Goal: Task Accomplishment & Management: Manage account settings

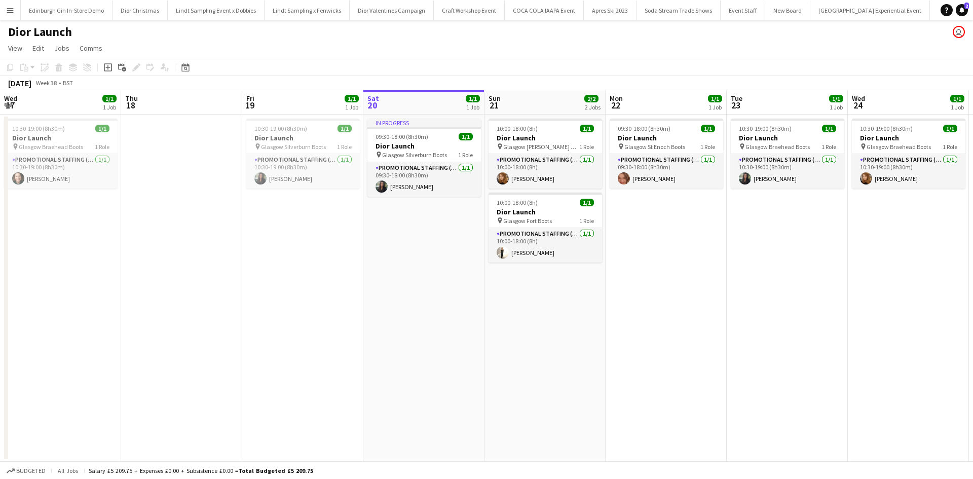
scroll to position [0, 242]
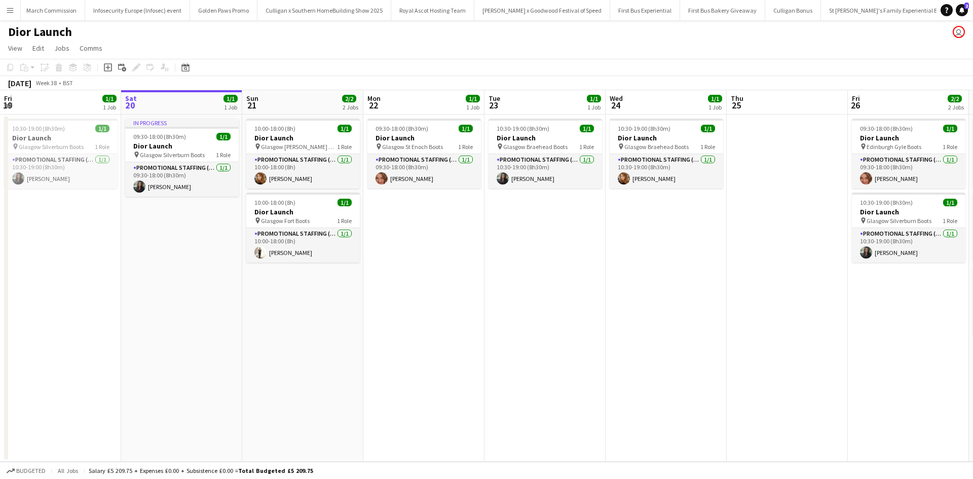
click at [11, 12] on app-icon "Menu" at bounding box center [10, 10] width 8 height 8
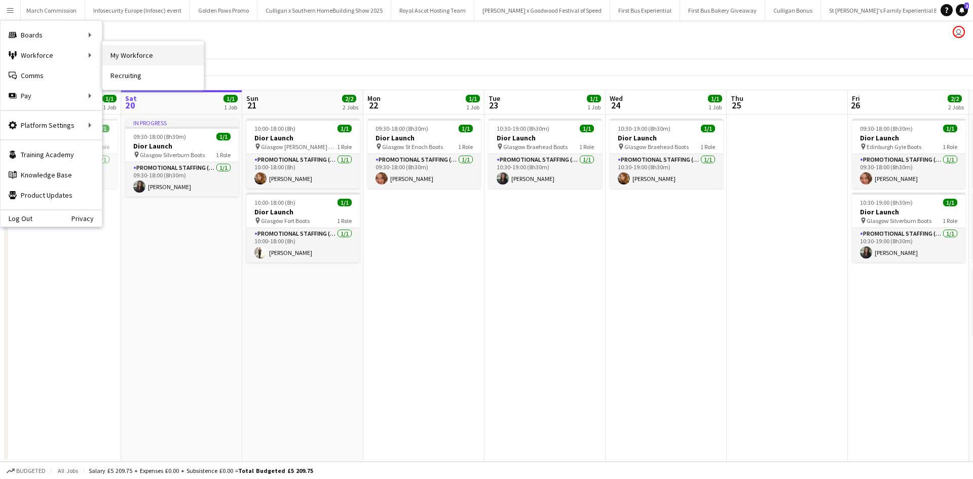
click at [118, 50] on link "My Workforce" at bounding box center [152, 55] width 101 height 20
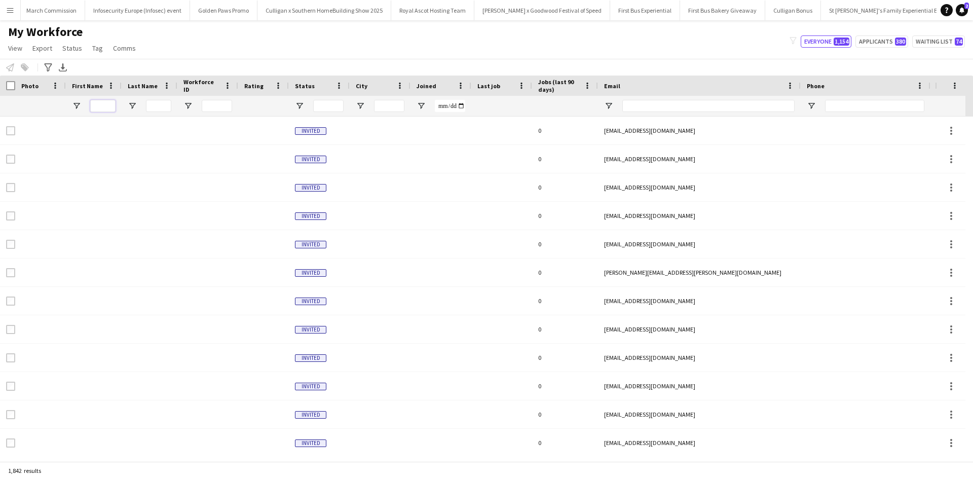
click at [109, 106] on input "First Name Filter Input" at bounding box center [102, 106] width 25 height 12
type input "******"
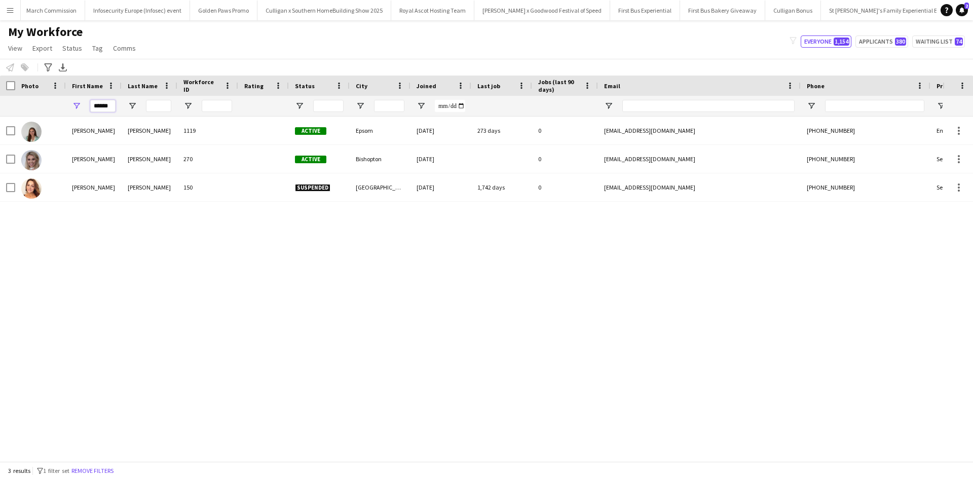
drag, startPoint x: 110, startPoint y: 107, endPoint x: 82, endPoint y: 105, distance: 28.0
click at [82, 105] on div "******" at bounding box center [94, 106] width 56 height 20
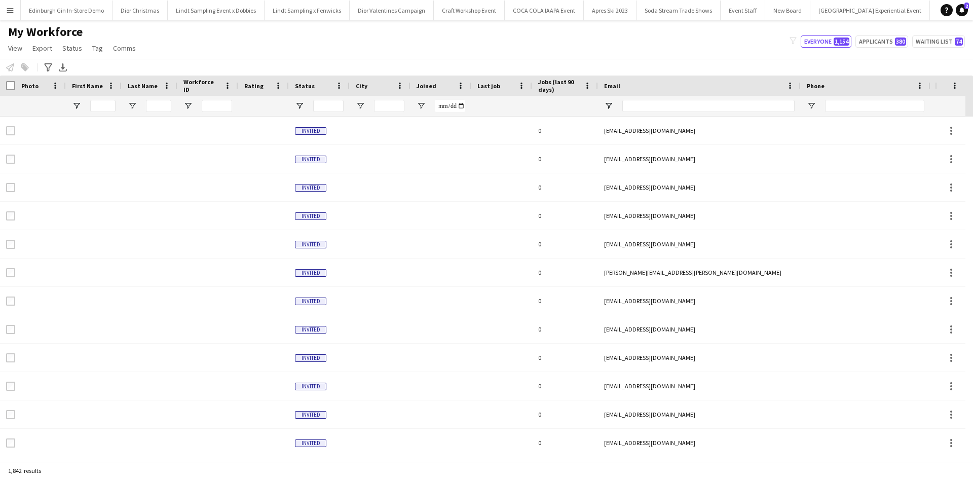
drag, startPoint x: 0, startPoint y: 0, endPoint x: 8, endPoint y: 14, distance: 15.7
click at [7, 11] on button "Menu" at bounding box center [10, 10] width 20 height 20
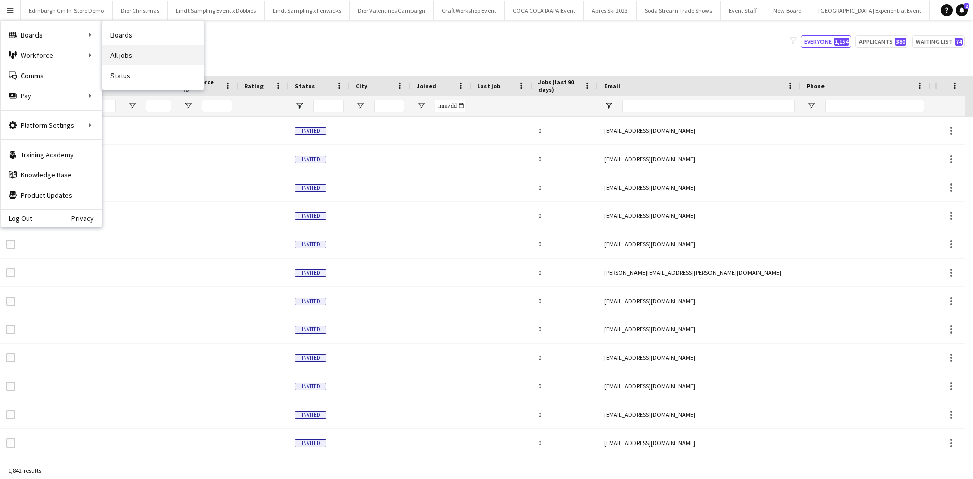
click at [148, 59] on link "All jobs" at bounding box center [152, 55] width 101 height 20
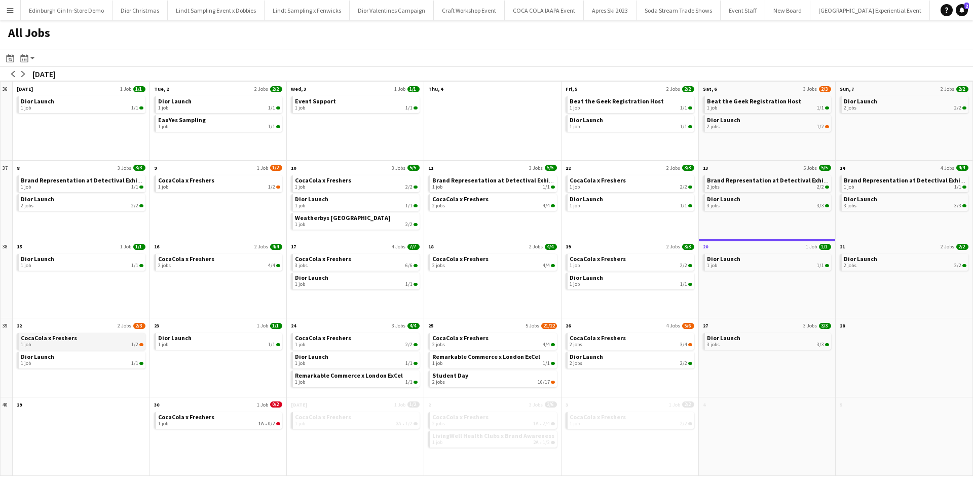
click at [38, 348] on app-month-view-brief-board "CocaCola x Freshers 1 job 1/2" at bounding box center [81, 341] width 129 height 17
click at [41, 343] on div "1 job 1/2" at bounding box center [82, 345] width 123 height 6
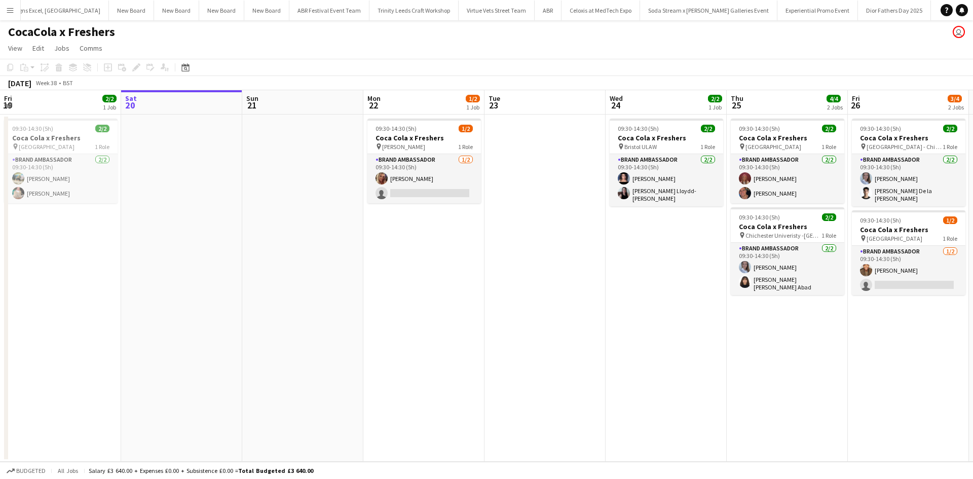
scroll to position [0, 8740]
click at [452, 164] on app-card-role "Brand Ambassador 1/2 09:30-14:30 (5h) Liza Hills single-neutral-actions" at bounding box center [425, 178] width 114 height 49
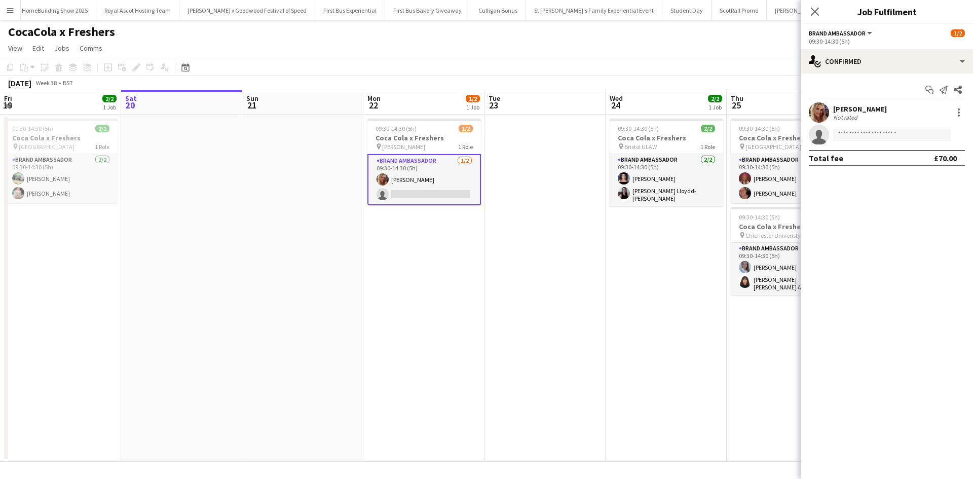
scroll to position [0, 10145]
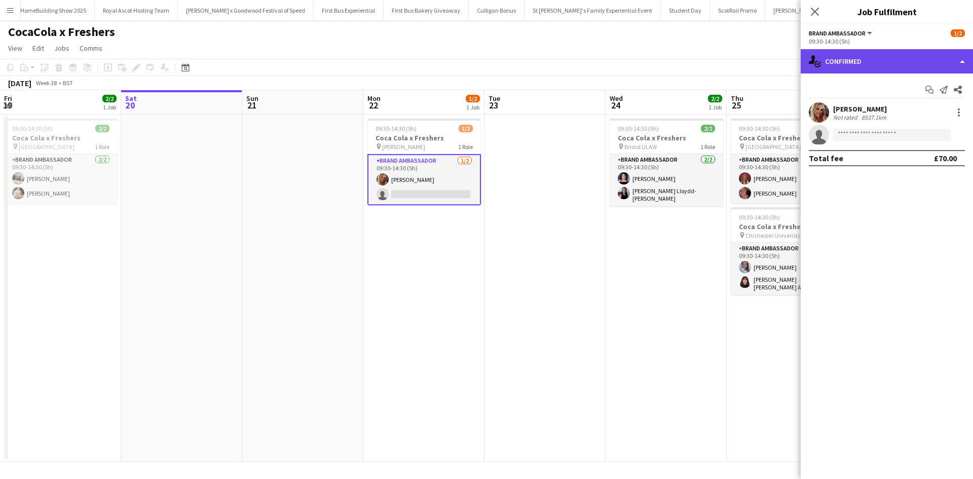
click at [871, 60] on div "single-neutral-actions-check-2 Confirmed" at bounding box center [887, 61] width 172 height 24
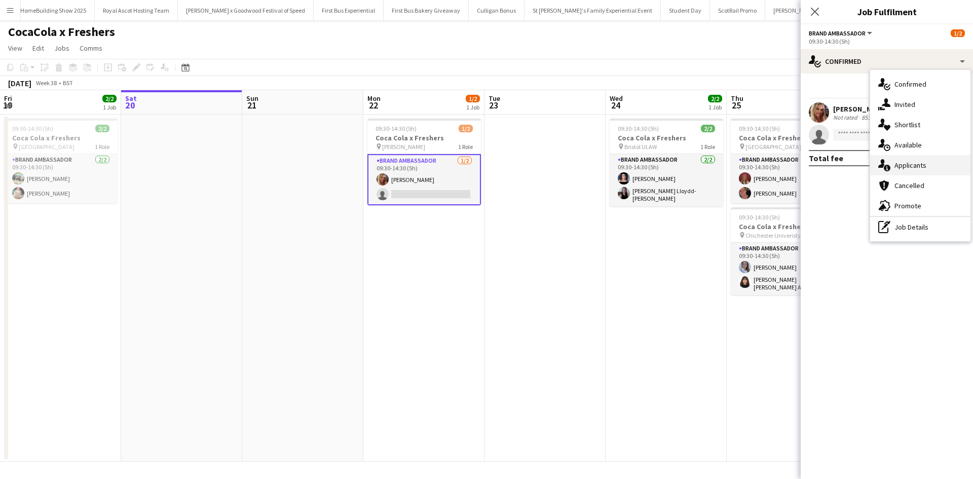
click at [910, 169] on span "Applicants" at bounding box center [911, 165] width 32 height 9
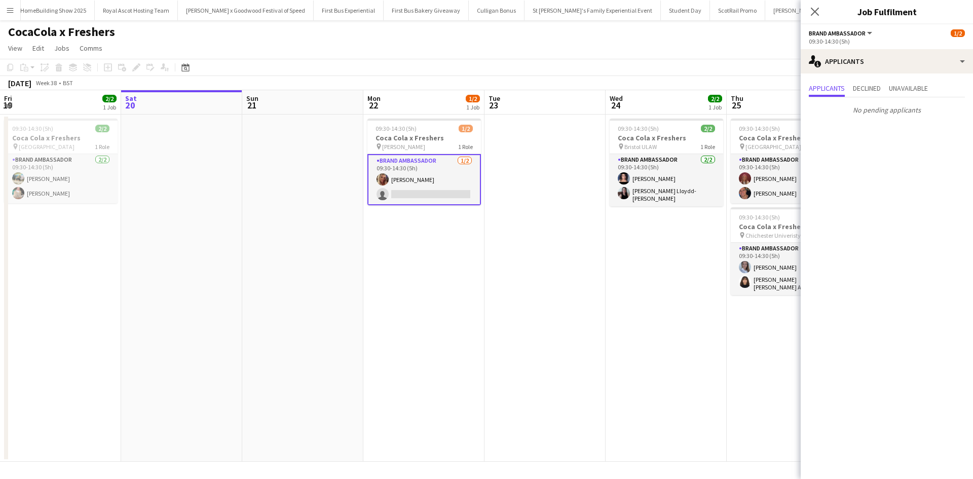
click at [573, 304] on app-date-cell at bounding box center [545, 288] width 121 height 347
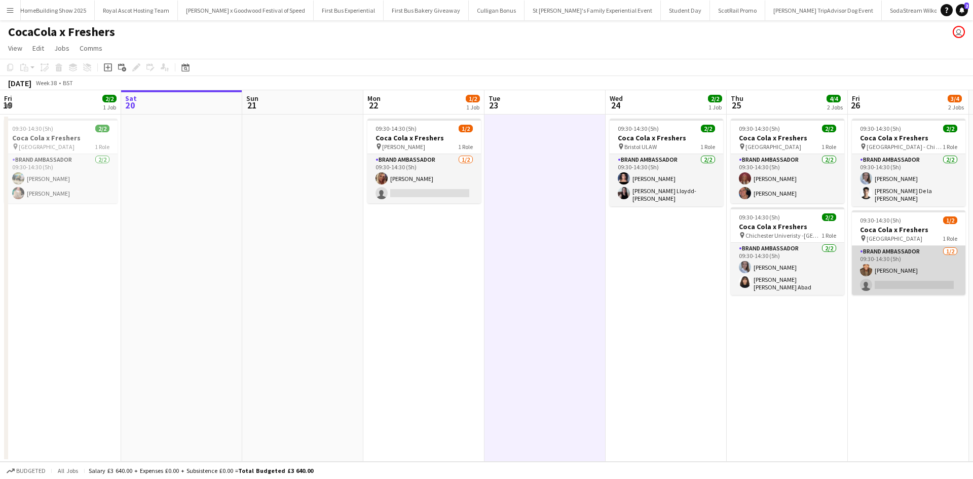
click at [933, 264] on app-card-role "Brand Ambassador 1/2 09:30-14:30 (5h) Nathan Earle single-neutral-actions" at bounding box center [909, 270] width 114 height 49
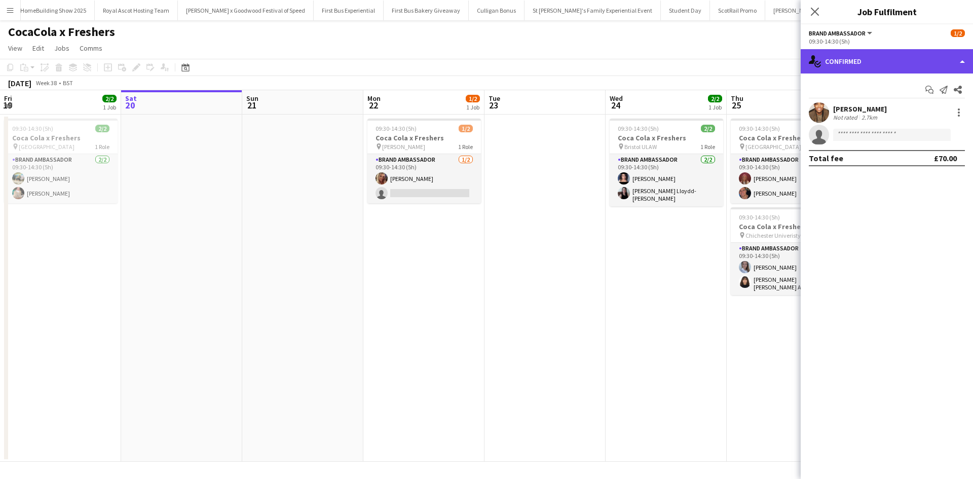
click at [900, 65] on div "single-neutral-actions-check-2 Confirmed" at bounding box center [887, 61] width 172 height 24
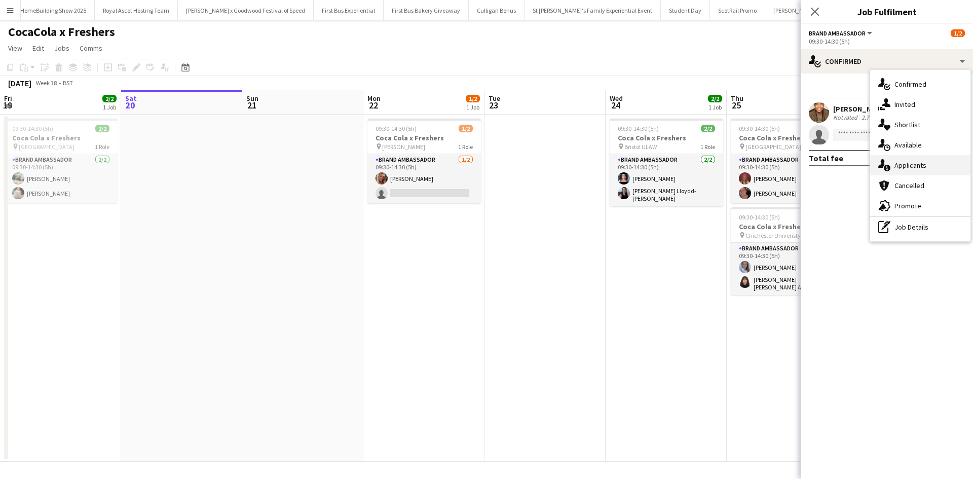
click at [918, 170] on div "single-neutral-actions-information Applicants" at bounding box center [921, 165] width 100 height 20
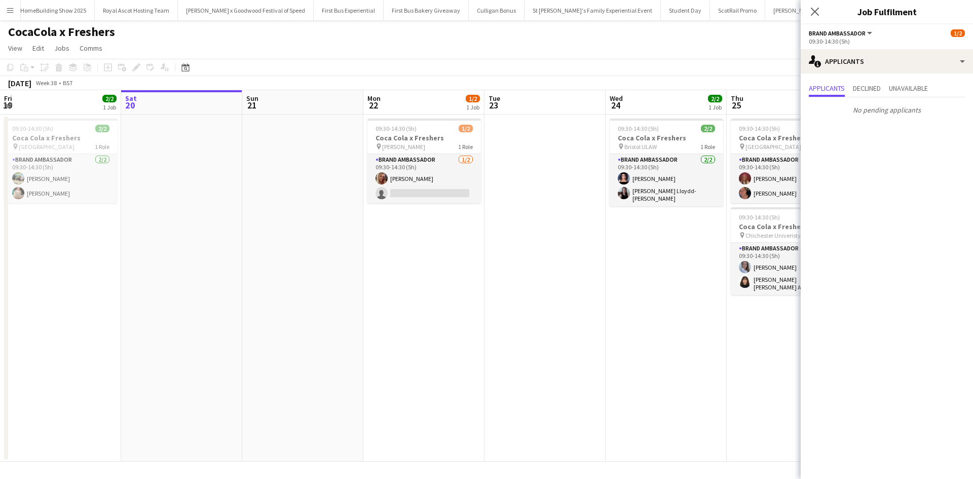
click at [771, 342] on app-date-cell "09:30-14:30 (5h) 2/2 Coca Cola x Freshers pin Ashington College 1 Role Brand Am…" at bounding box center [787, 288] width 121 height 347
